Goal: Find specific page/section: Find specific page/section

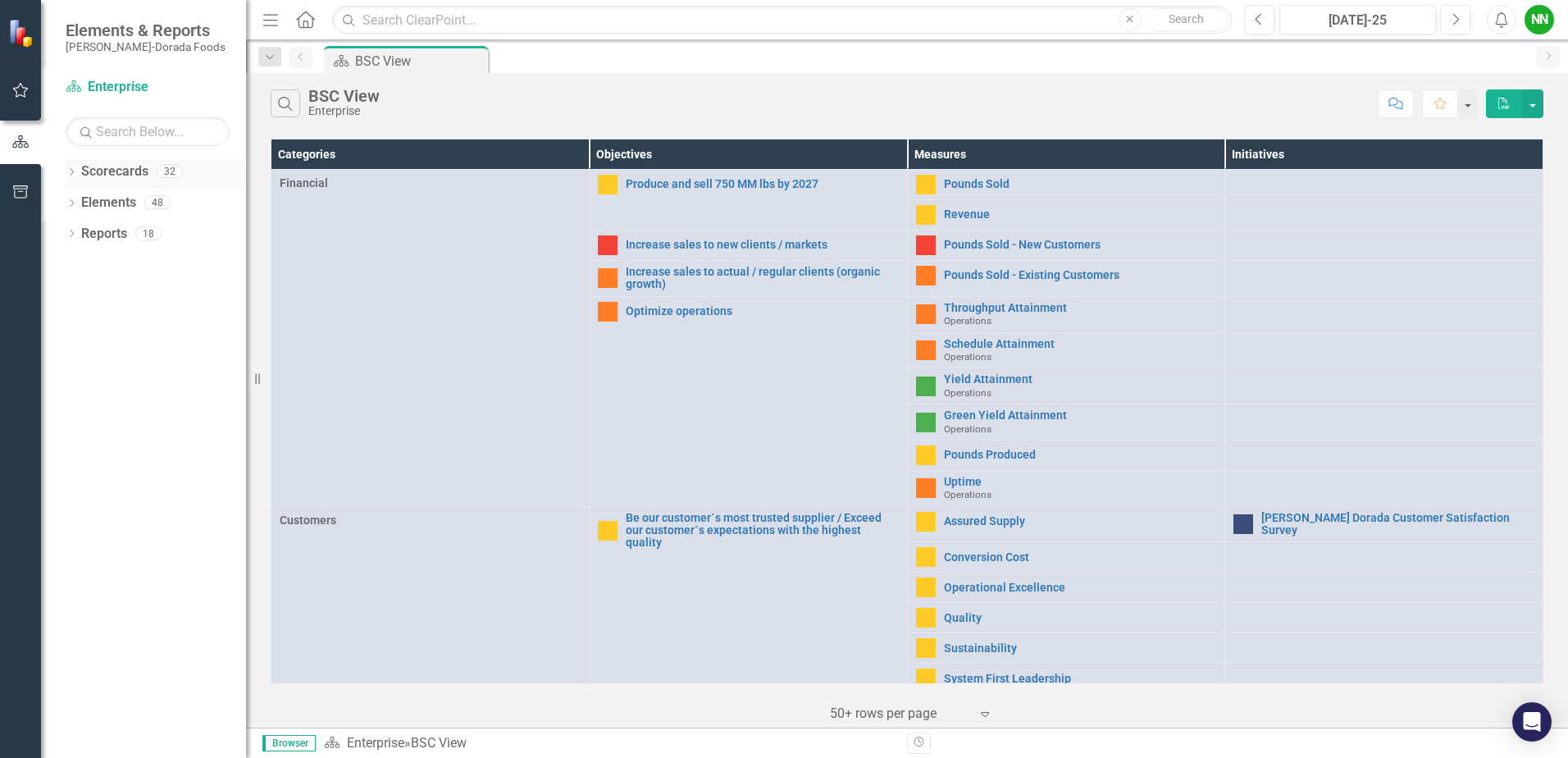
click at [132, 178] on link "Scorecards" at bounding box center [115, 172] width 68 height 19
click at [136, 168] on link "Scorecards" at bounding box center [115, 172] width 68 height 19
drag, startPoint x: 136, startPoint y: 168, endPoint x: 64, endPoint y: 172, distance: 72.1
click at [64, 172] on div "Dropdown Scorecards 32 Dropdown Enterprise Dropdown OKC Beef - OKC Fresh Beef -…" at bounding box center [143, 458] width 205 height 599
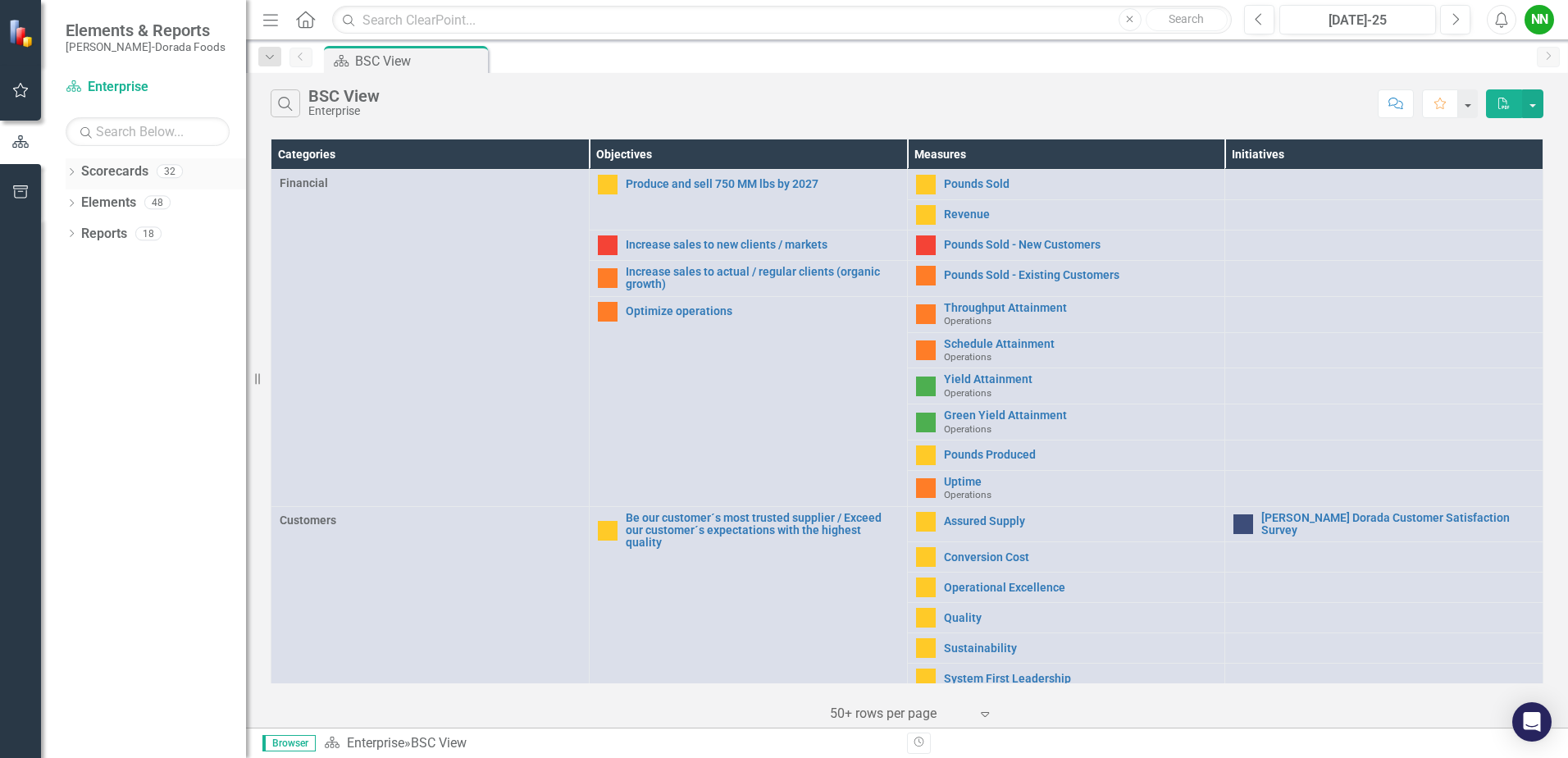
click at [69, 172] on icon "Dropdown" at bounding box center [72, 173] width 12 height 9
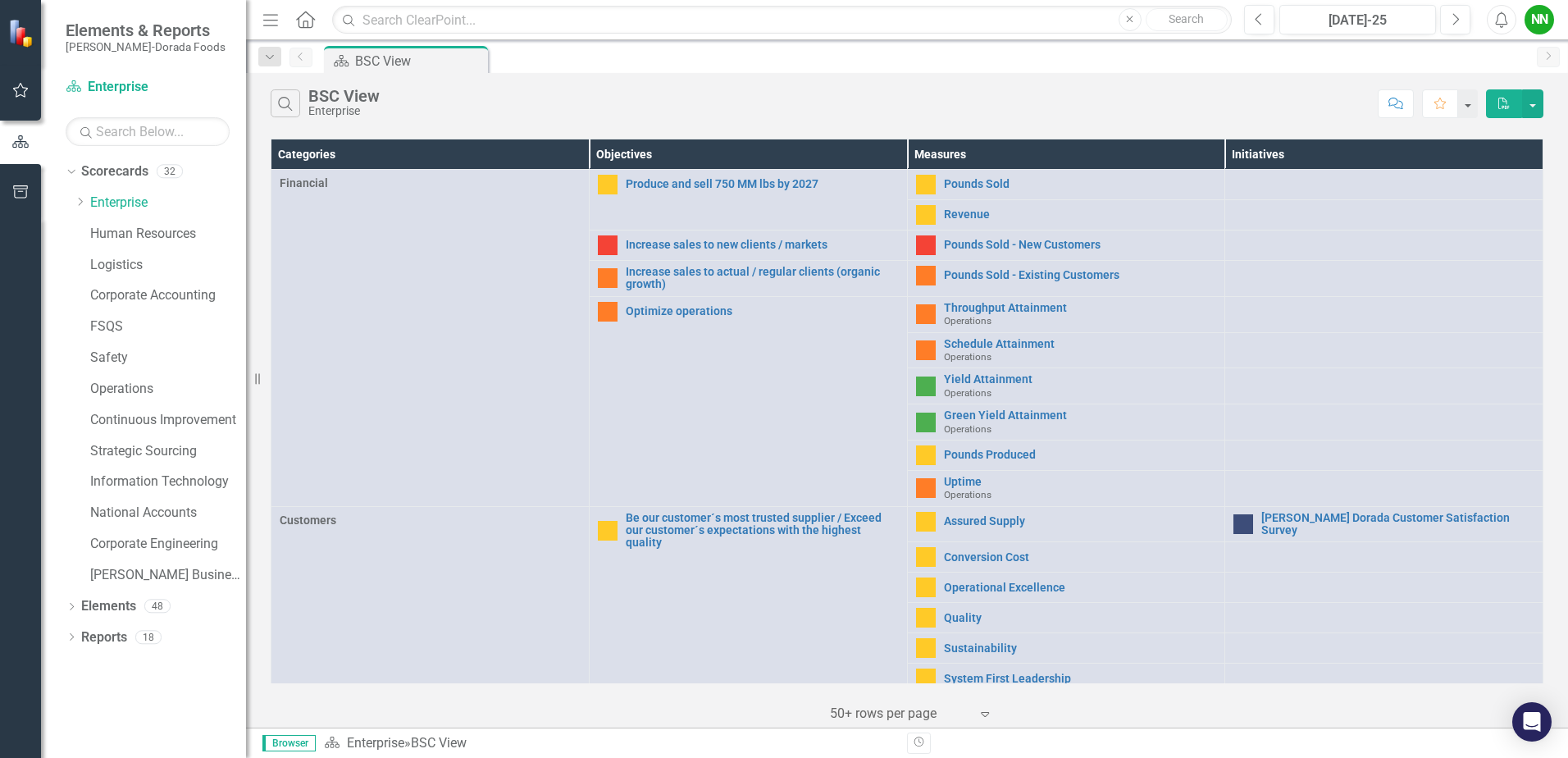
click at [67, 194] on div "Dropdown Scorecards 32 Dropdown Enterprise Dropdown OKC Beef - OKC Fresh Beef -…" at bounding box center [156, 375] width 181 height 434
click at [80, 200] on icon at bounding box center [80, 201] width 4 height 8
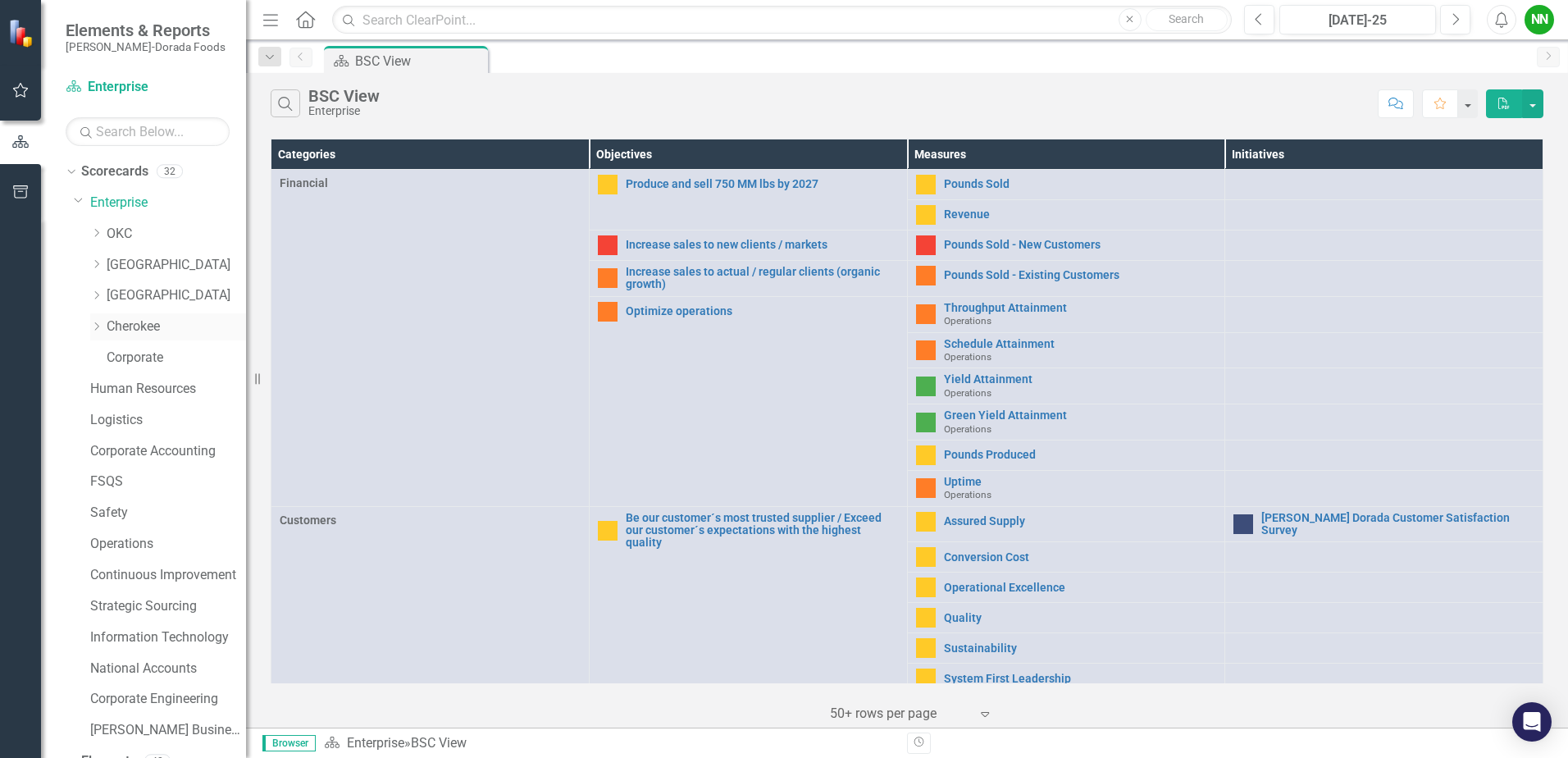
click at [92, 326] on icon "Dropdown" at bounding box center [96, 326] width 13 height 10
click at [133, 327] on link "Cherokee" at bounding box center [176, 327] width 139 height 19
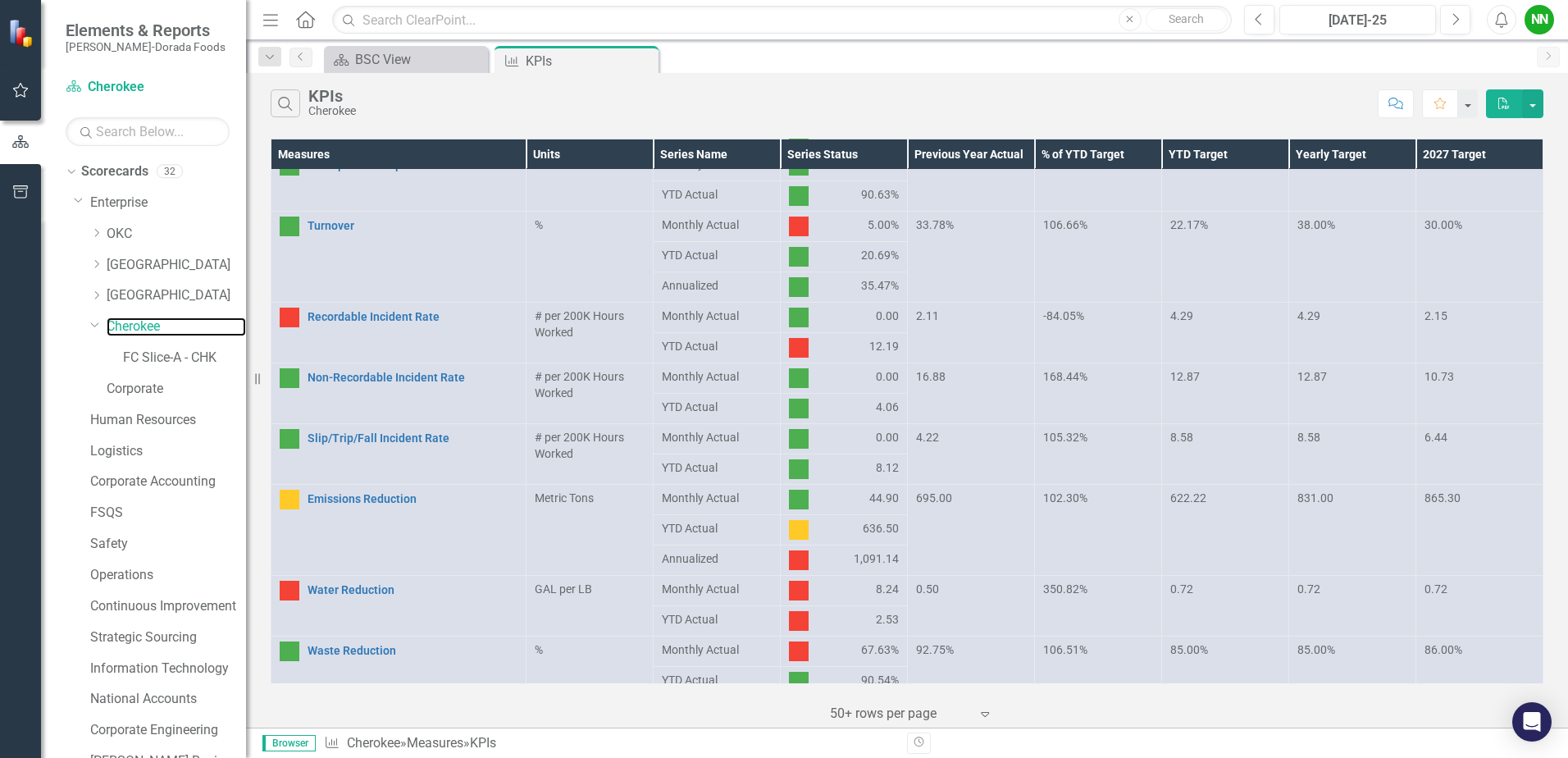
scroll to position [670, 0]
